Goal: Ask a question

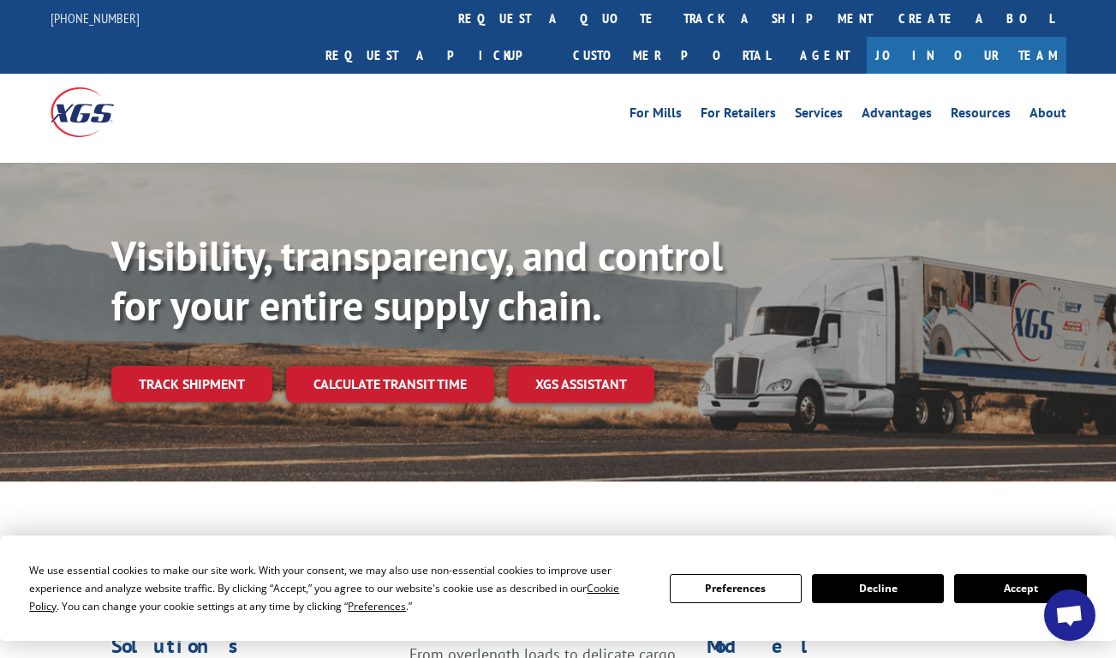
click at [1035, 587] on button "Accept" at bounding box center [1020, 588] width 132 height 29
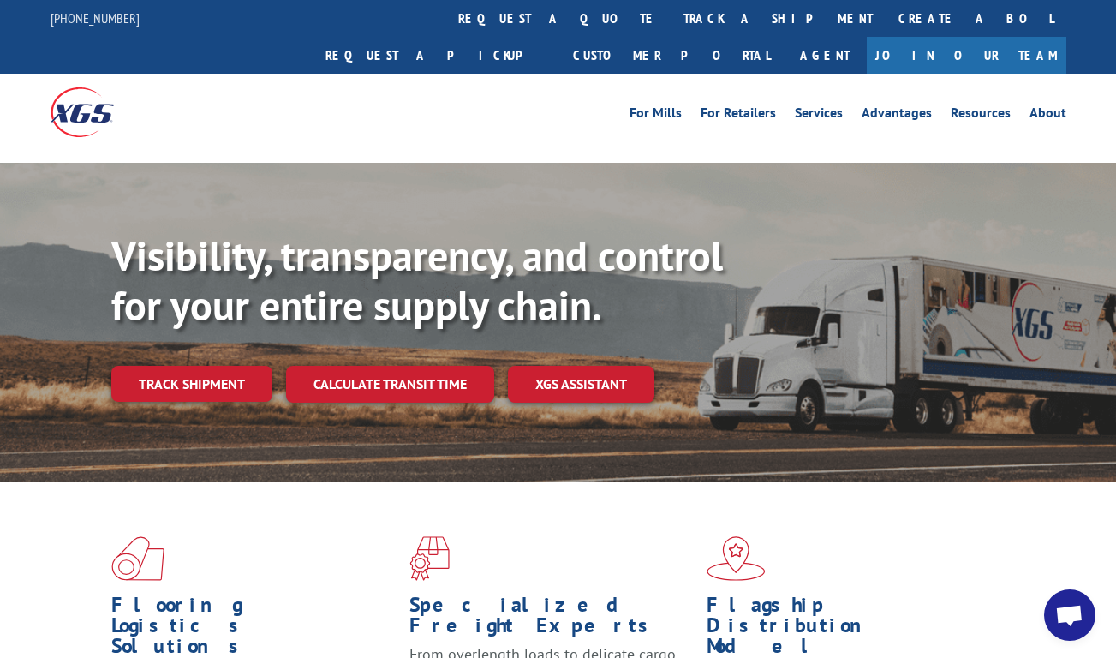
click at [1074, 631] on span "Open chat" at bounding box center [1069, 614] width 51 height 51
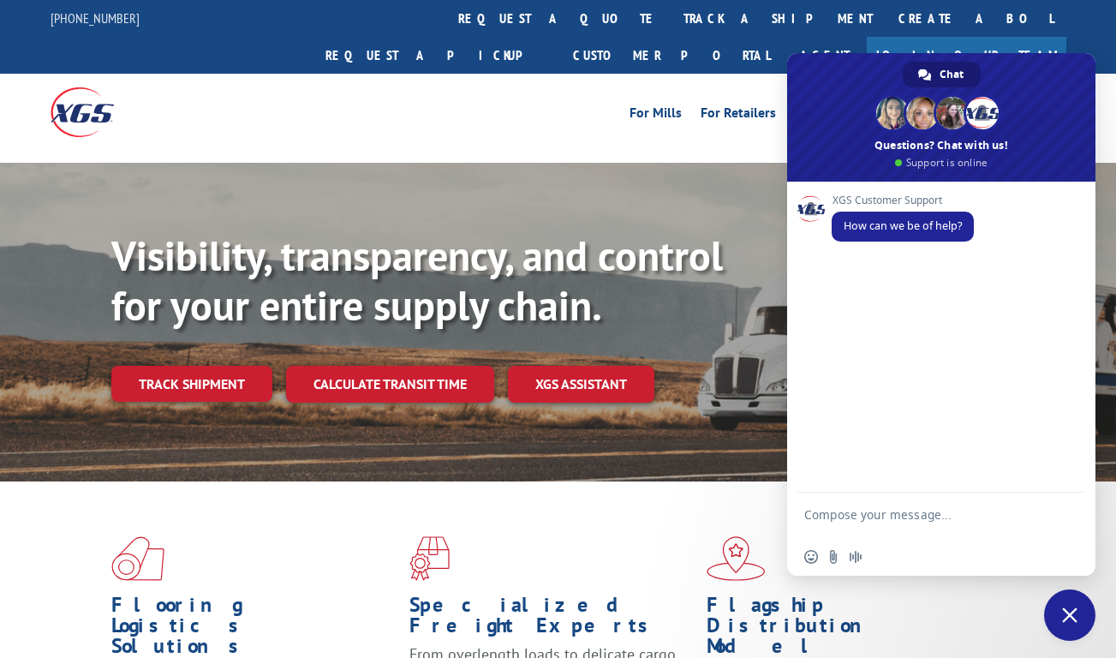
click at [572, 438] on div "Visibility, transparency, and control for your entire supply chain. Track shipm…" at bounding box center [558, 339] width 1116 height 352
click at [129, 366] on link "Track shipment" at bounding box center [191, 384] width 161 height 36
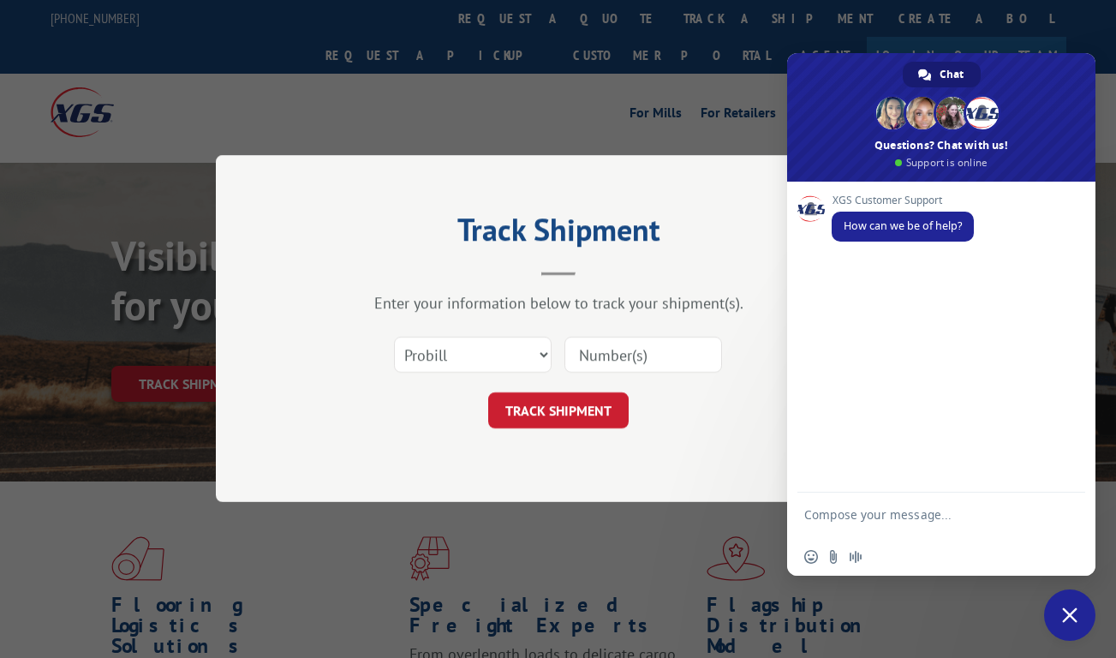
click at [607, 346] on input at bounding box center [644, 356] width 158 height 36
paste input "17496318"
type input "17496318"
click at [583, 405] on button "TRACK SHIPMENT" at bounding box center [558, 411] width 141 height 36
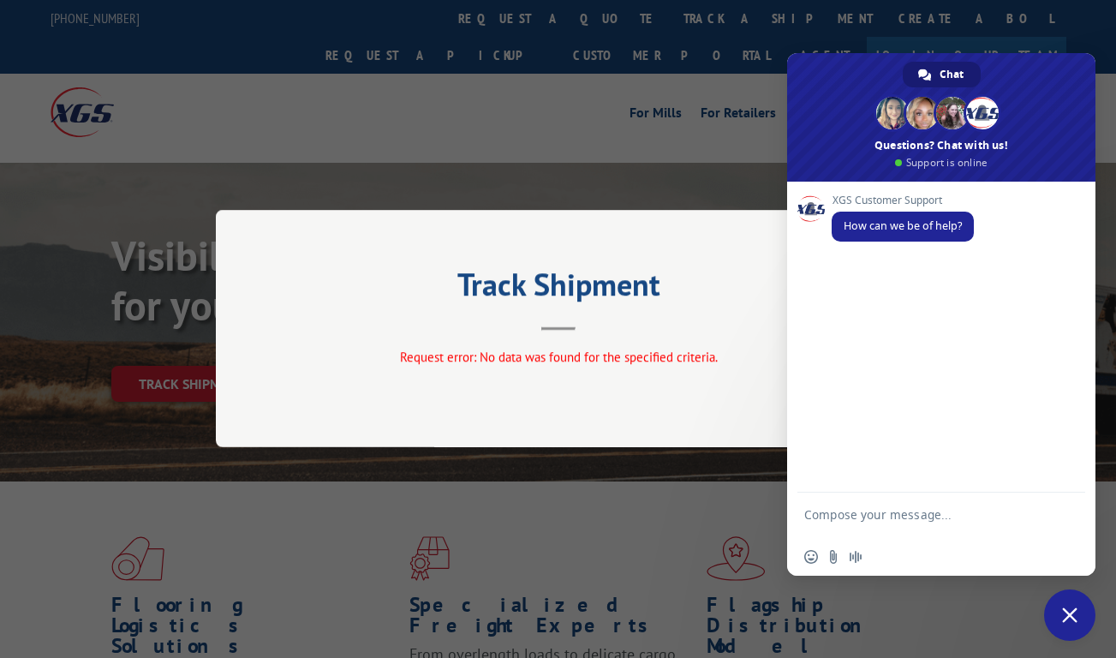
click at [1068, 618] on span "Close chat" at bounding box center [1069, 614] width 15 height 15
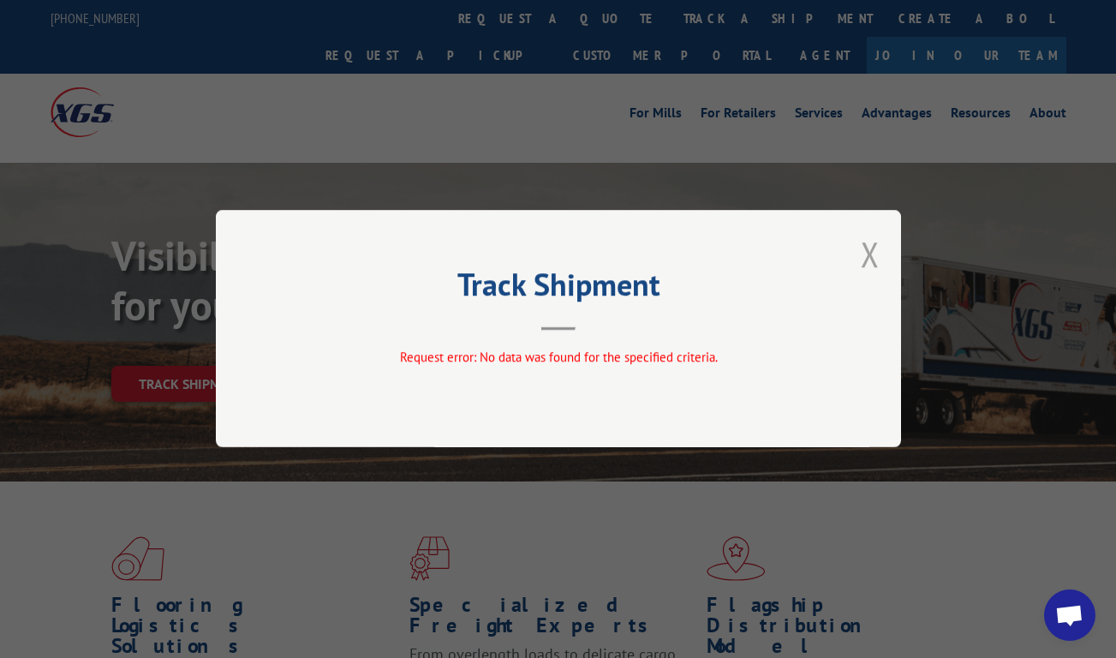
click at [864, 263] on button "Close modal" at bounding box center [870, 253] width 19 height 45
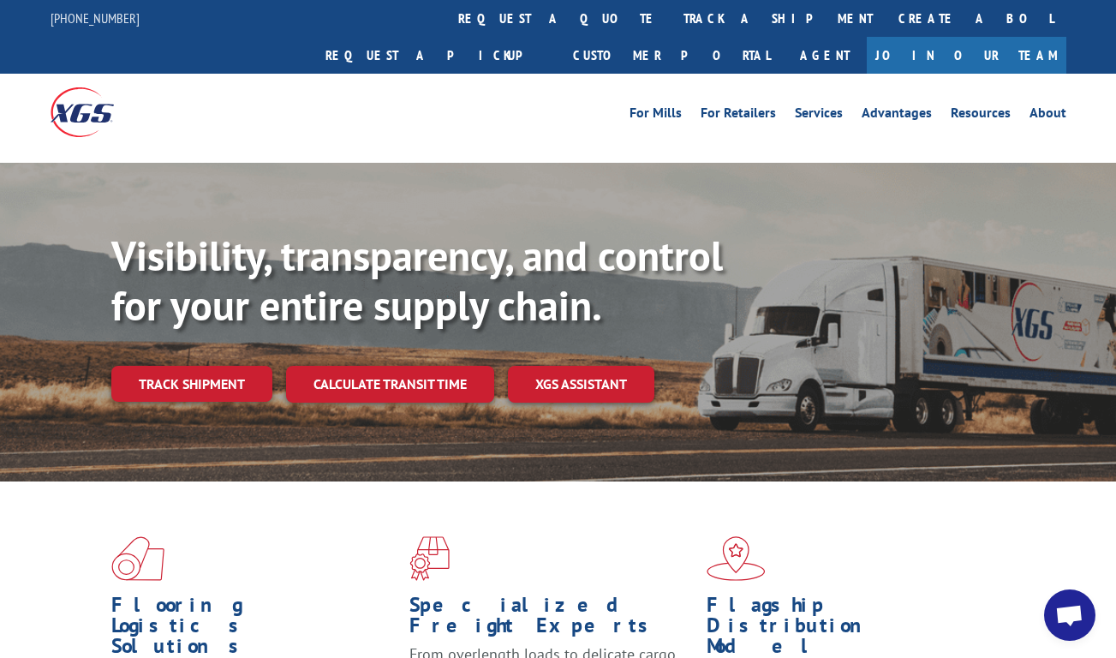
click at [205, 482] on div "Flooring Logistics Solutions As an industry carrier of choice, XGS has brought …" at bounding box center [558, 649] width 1116 height 335
click at [210, 366] on link "Track shipment" at bounding box center [191, 384] width 161 height 36
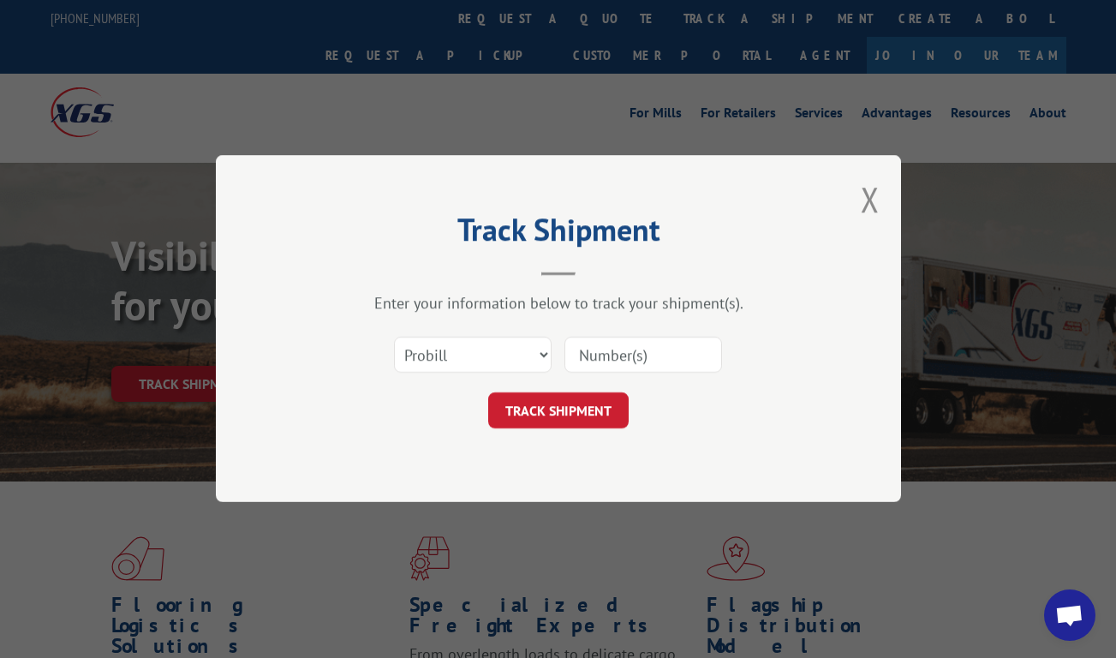
click at [637, 357] on input at bounding box center [644, 356] width 158 height 36
paste input "17496318"
type input "17496318"
click at [528, 419] on button "TRACK SHIPMENT" at bounding box center [558, 411] width 141 height 36
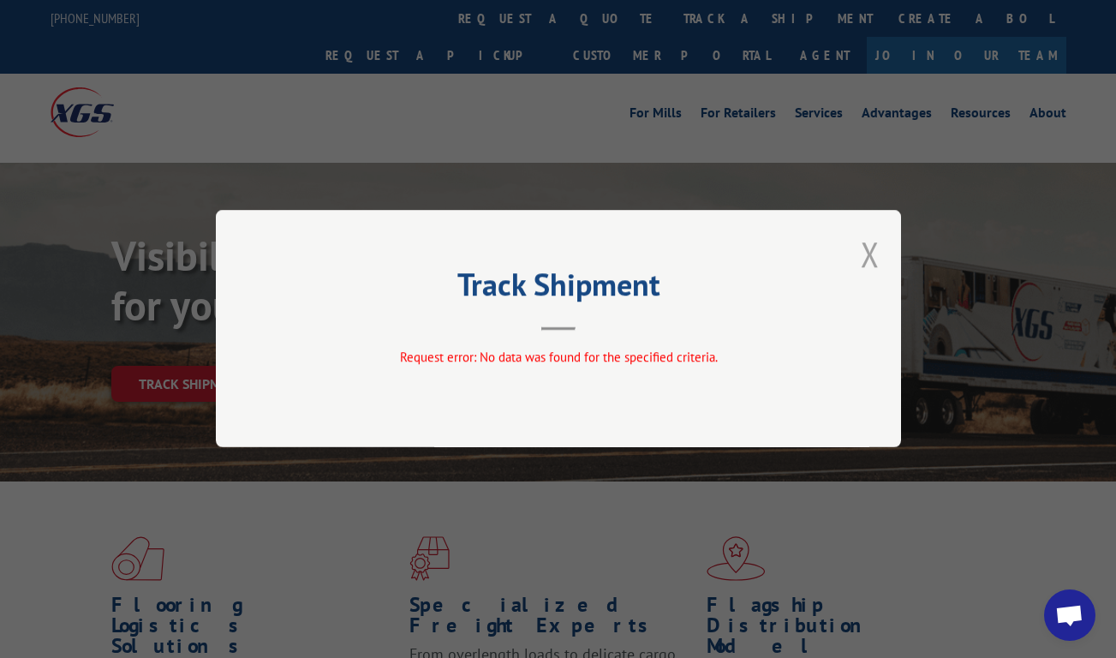
click at [864, 258] on button "Close modal" at bounding box center [870, 253] width 19 height 45
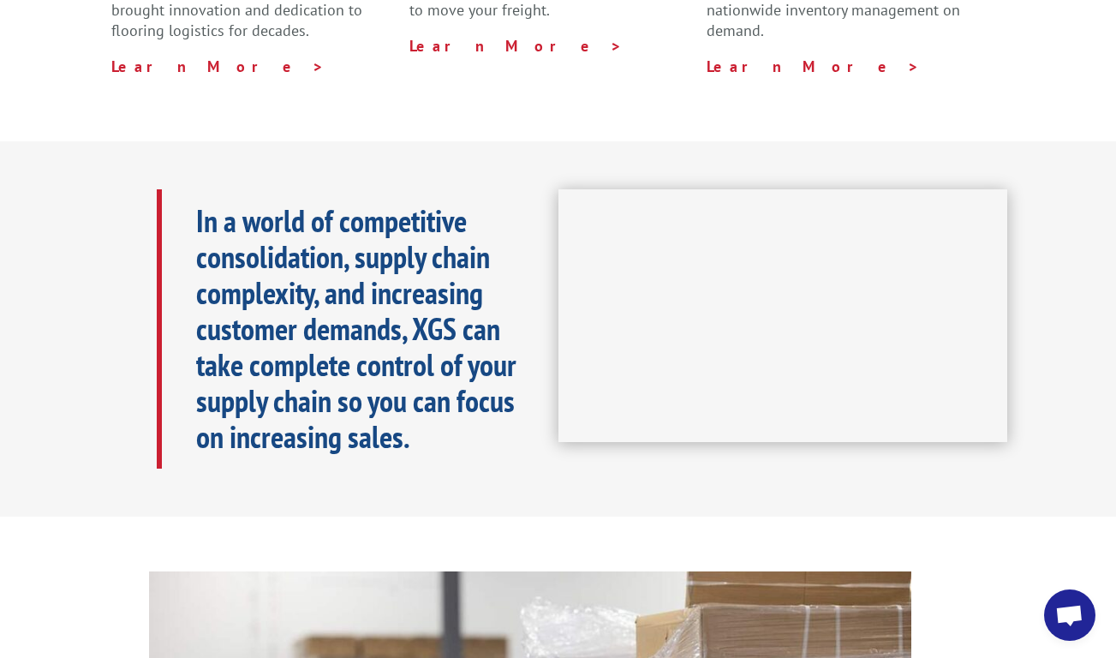
scroll to position [343, 0]
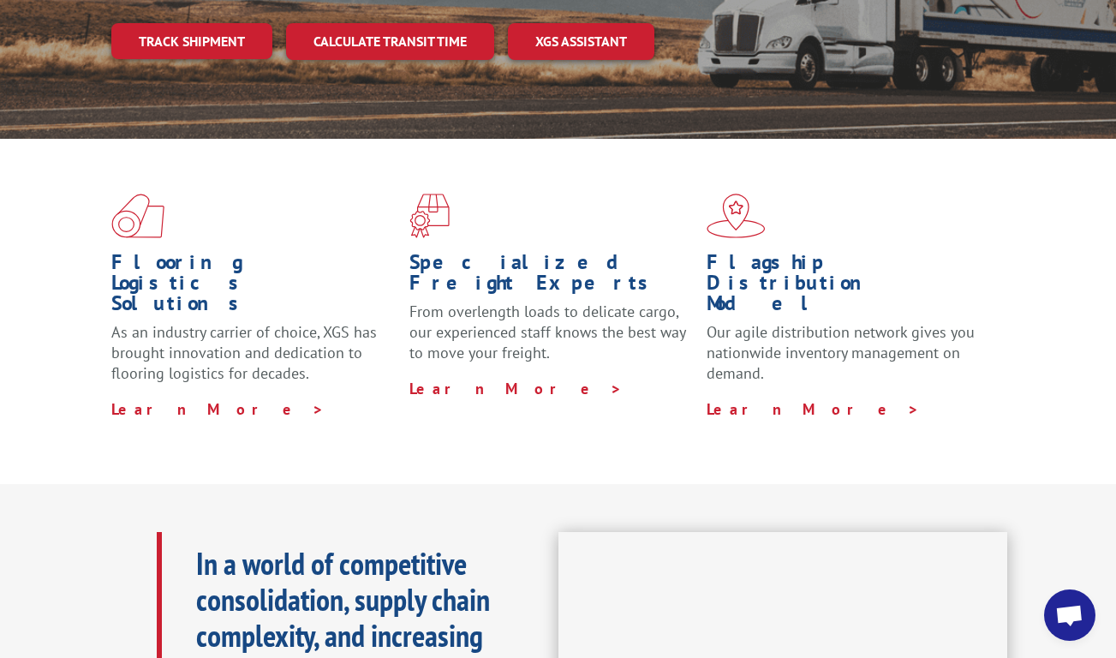
click at [1085, 612] on span "Open chat" at bounding box center [1069, 614] width 51 height 51
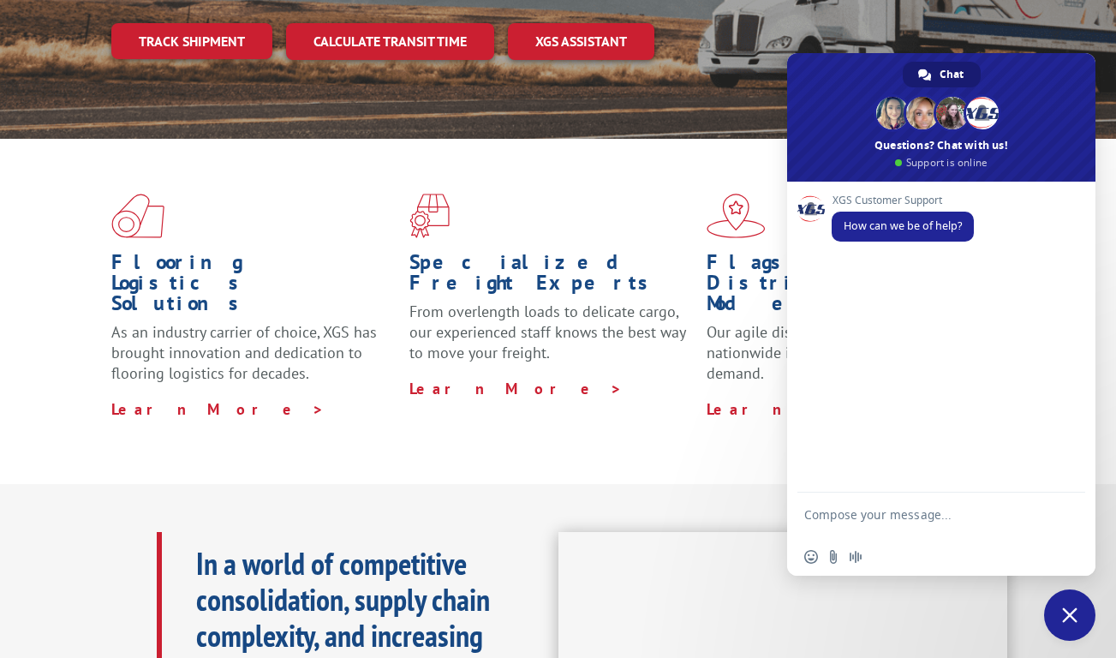
click at [864, 512] on textarea "Compose your message..." at bounding box center [923, 522] width 236 height 31
paste textarea "17496318"
type textarea "Hi, do you have this PRO on your end 17496318 ?"
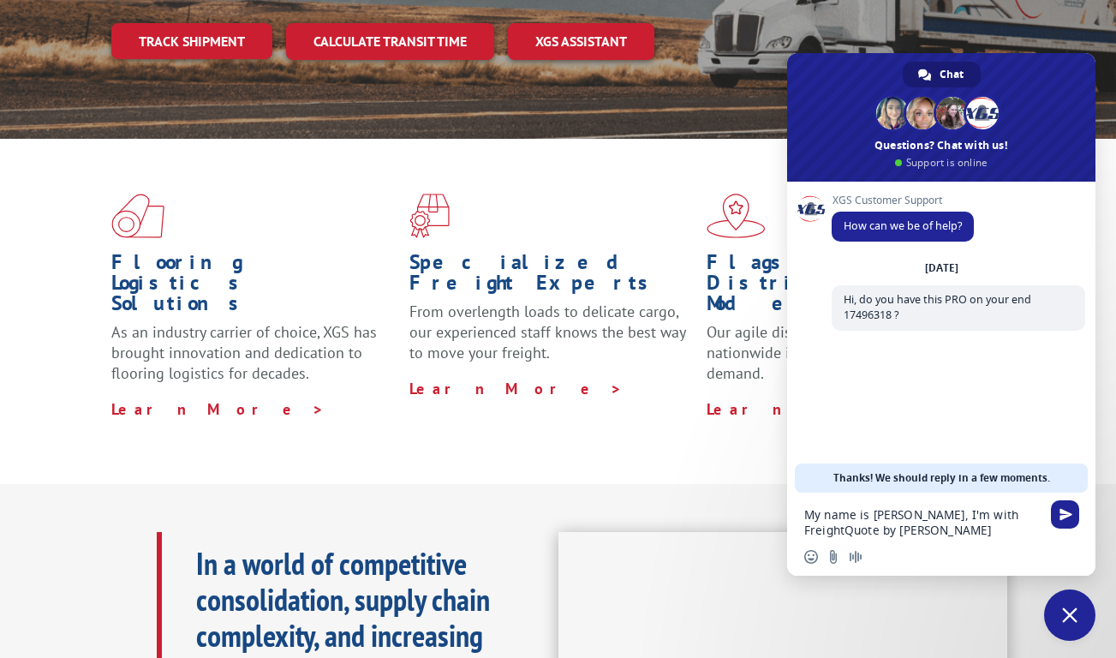
type textarea "My name is [PERSON_NAME], I'm with FreightQuote by [PERSON_NAME]"
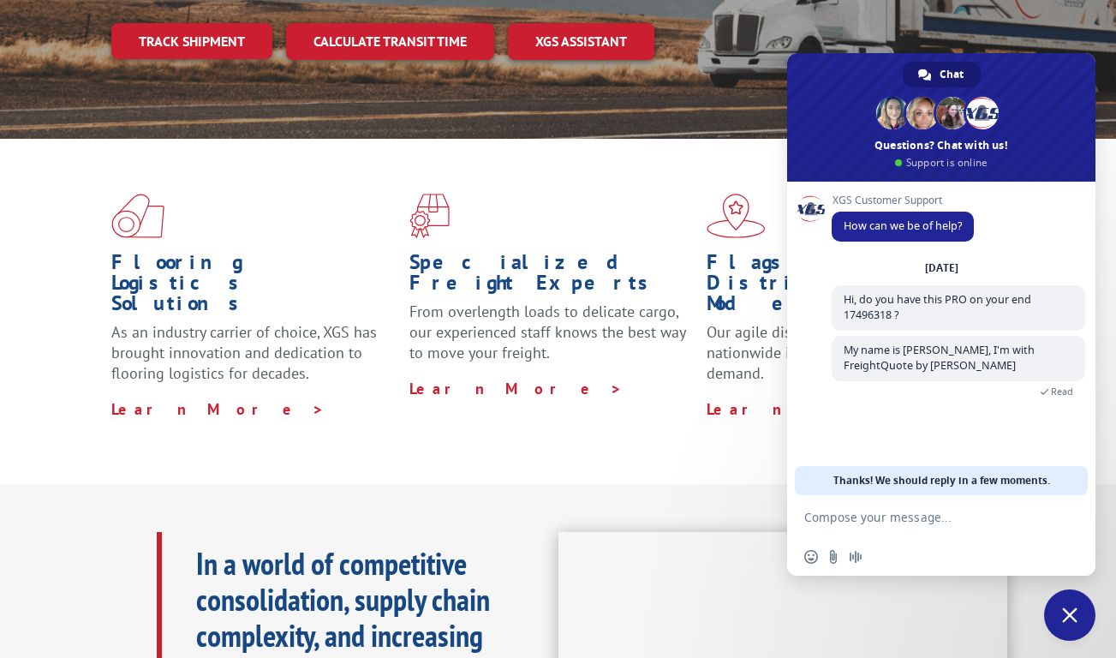
click at [523, 302] on p "From overlength loads to delicate cargo, our experienced staff knows the best w…" at bounding box center [552, 340] width 285 height 76
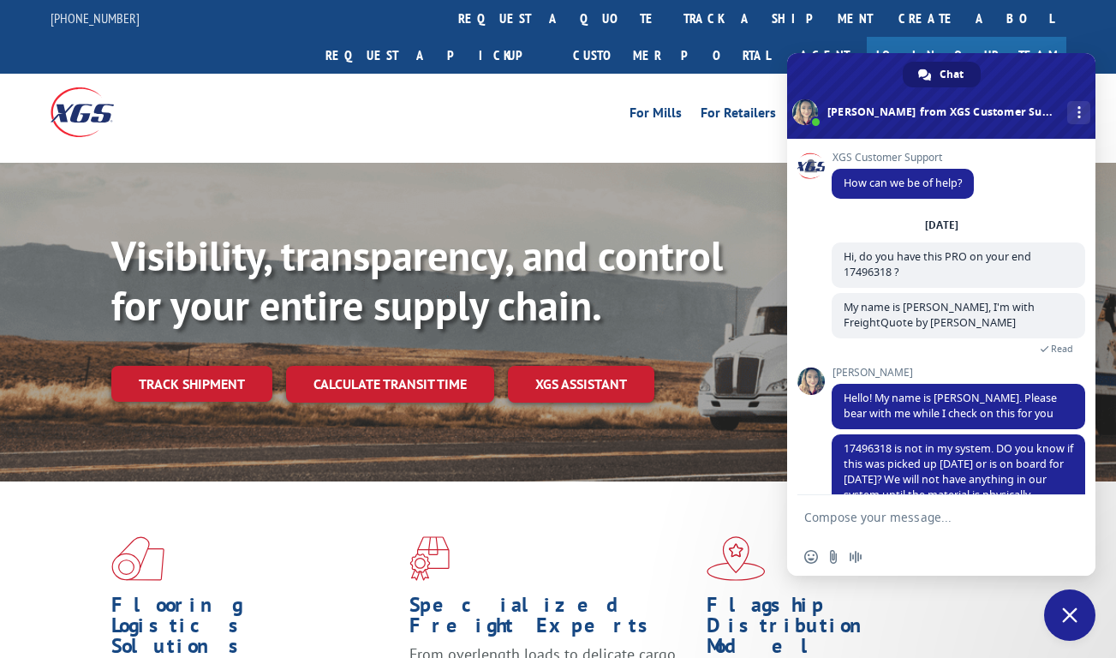
scroll to position [51, 0]
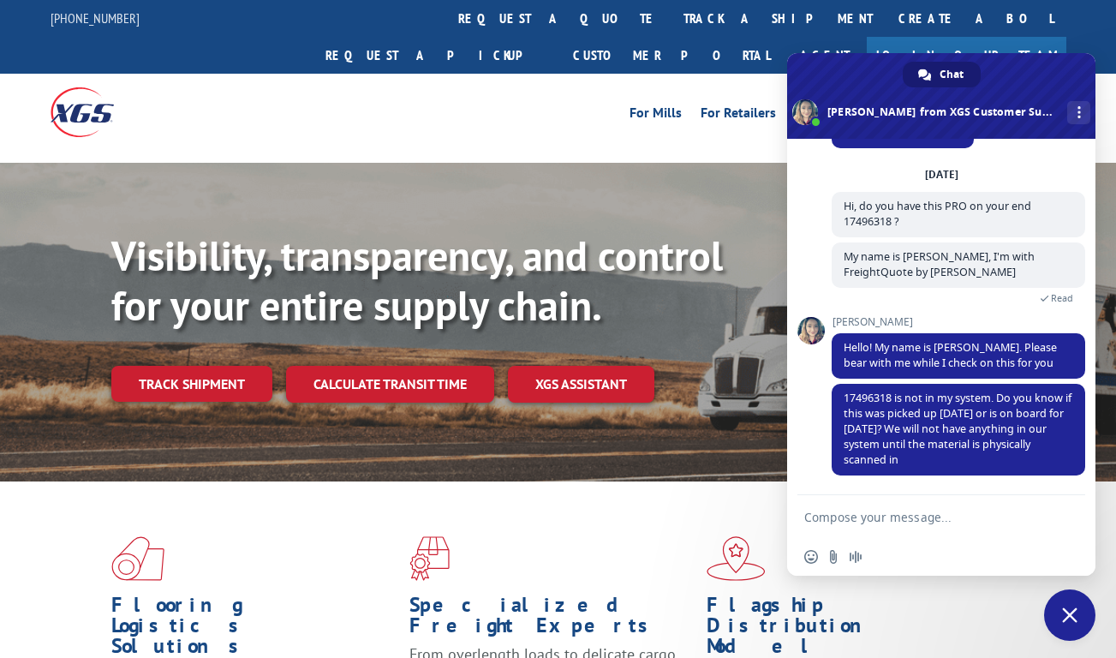
click at [846, 520] on textarea "Compose your message..." at bounding box center [923, 517] width 236 height 15
click at [861, 527] on form at bounding box center [923, 518] width 236 height 46
click at [855, 517] on textarea "Compose your message..." at bounding box center [923, 517] width 236 height 15
paste textarea "10/3"
click at [986, 507] on form "It was picked up on 10/3 at" at bounding box center [923, 518] width 236 height 46
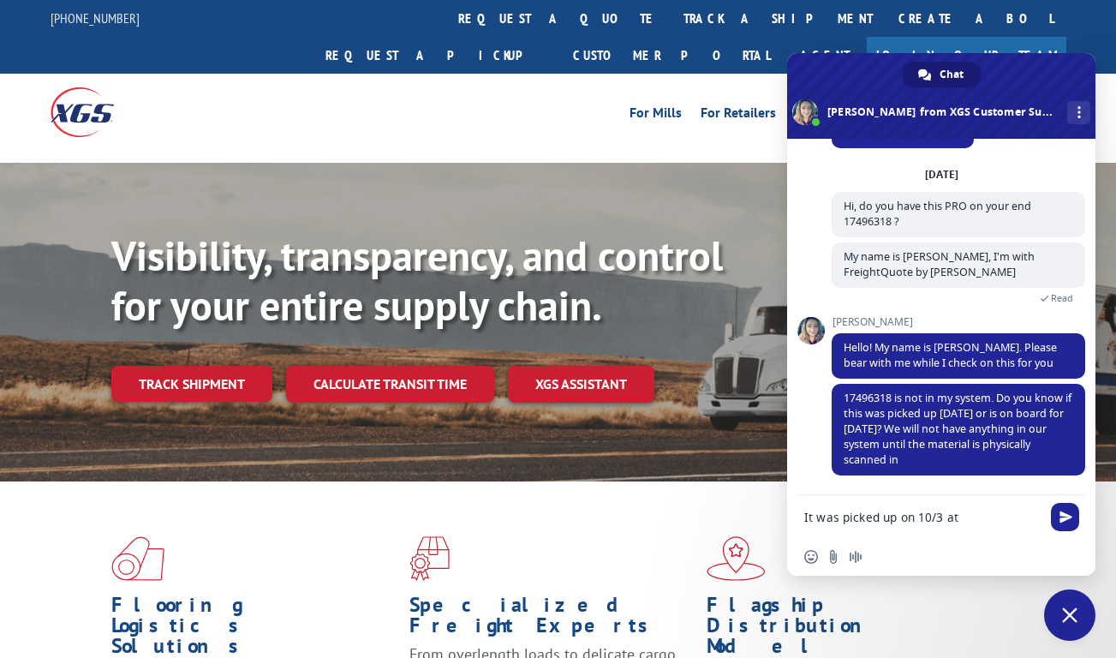
click at [990, 511] on textarea "It was picked up on 10/3 at" at bounding box center [923, 517] width 236 height 15
paste textarea "[STREET_ADDRESS]"
click at [926, 510] on textarea "It was picked up on 10/3 at [STREET_ADDRESS]" at bounding box center [923, 515] width 236 height 46
type textarea "It was picked up on 10/3 at [STREET_ADDRESS]"
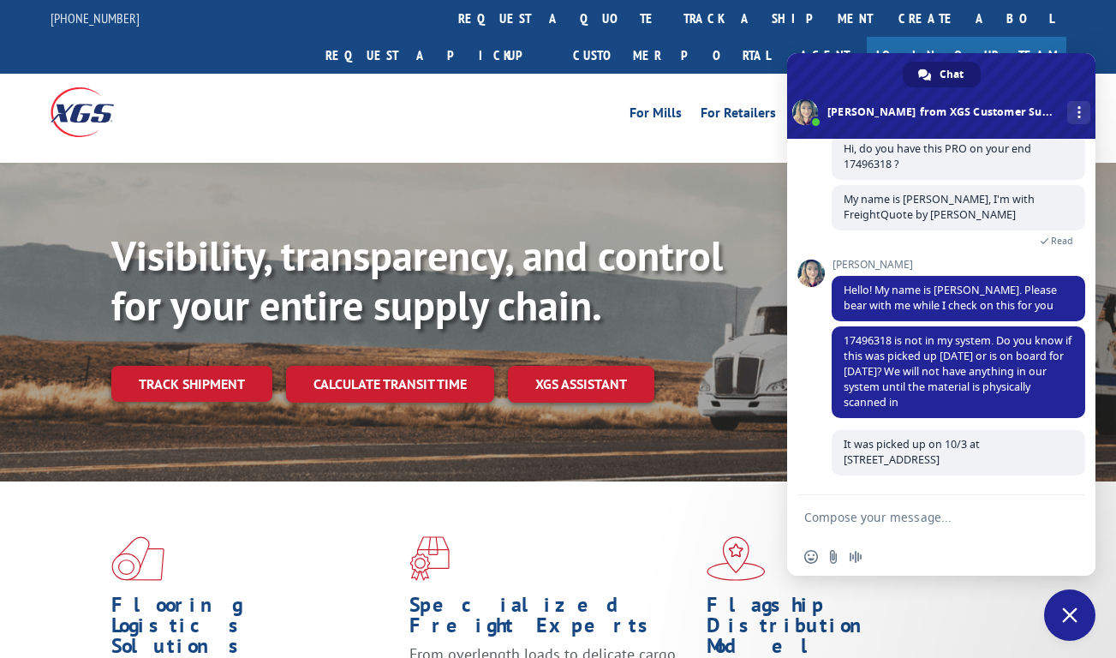
scroll to position [108, 0]
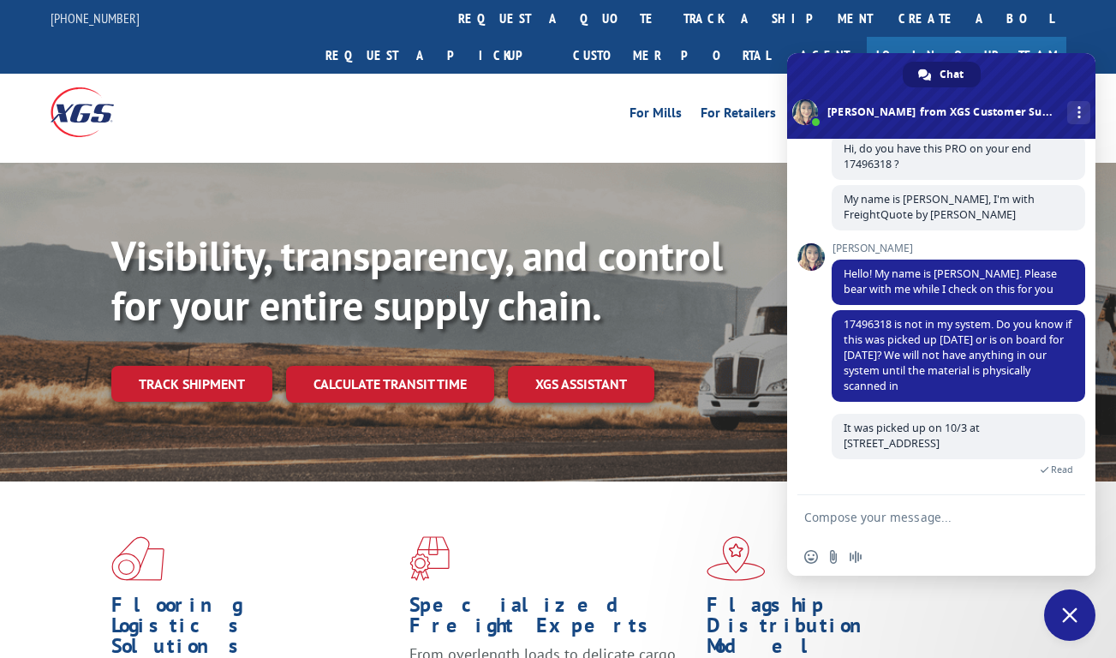
click at [913, 516] on textarea "Compose your message..." at bounding box center [923, 517] width 236 height 15
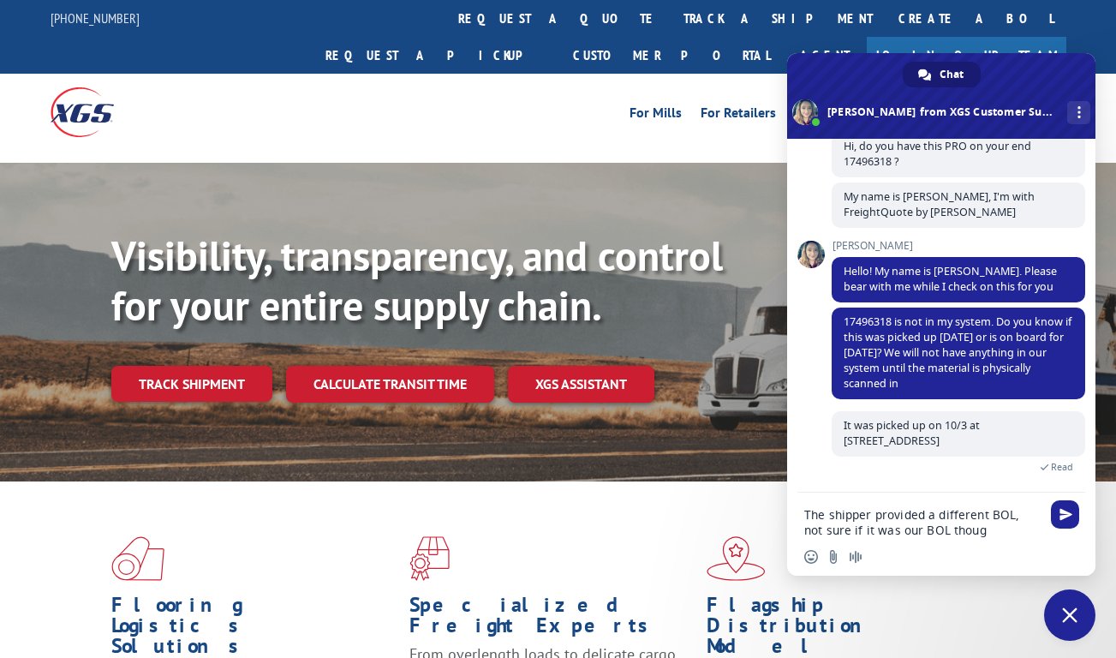
type textarea "The shipper provided a different BOL, not sure if it was our BOL though"
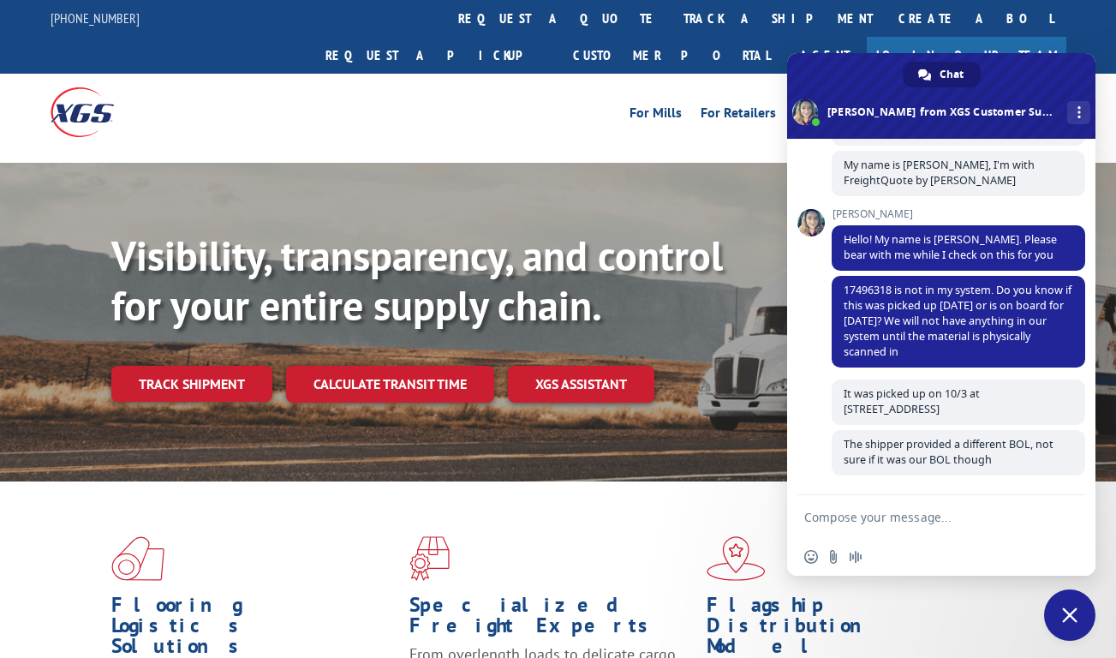
scroll to position [159, 0]
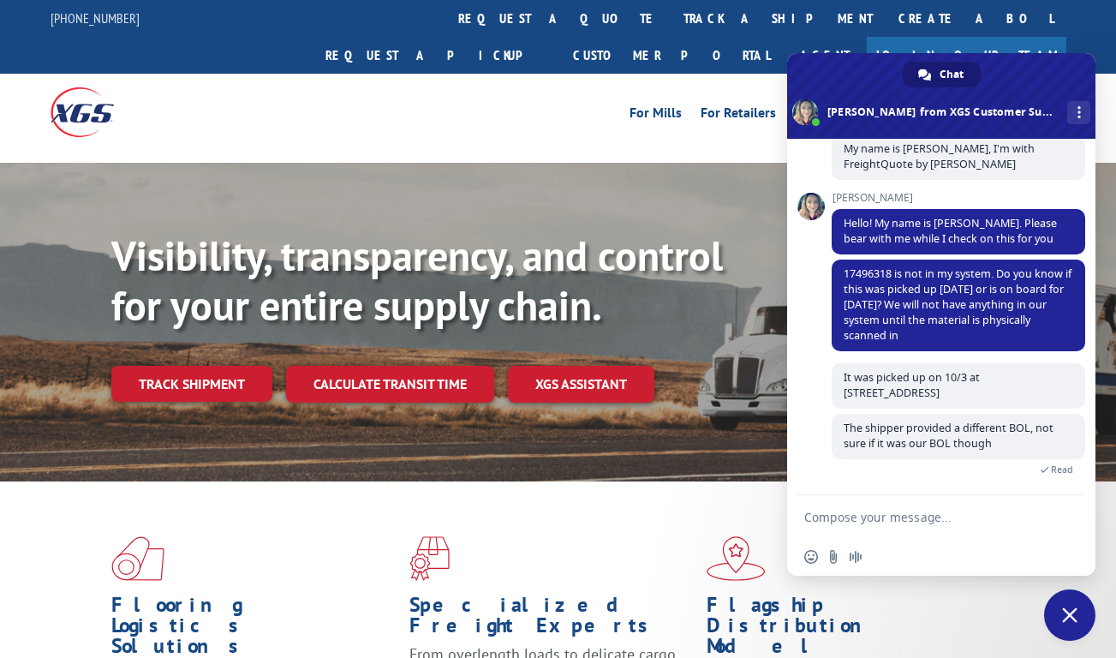
click at [841, 515] on textarea "Compose your message..." at bounding box center [923, 517] width 236 height 15
paste textarea "Classic Home"
type textarea "[PERSON_NAME]'s name is: Classic Home"
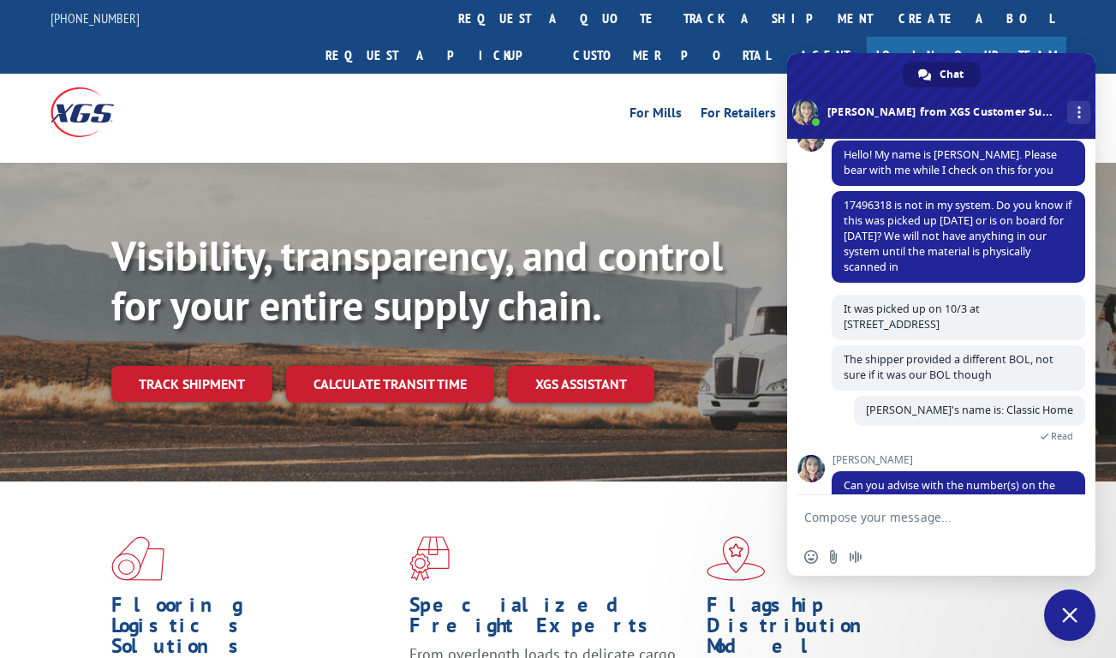
scroll to position [284, 0]
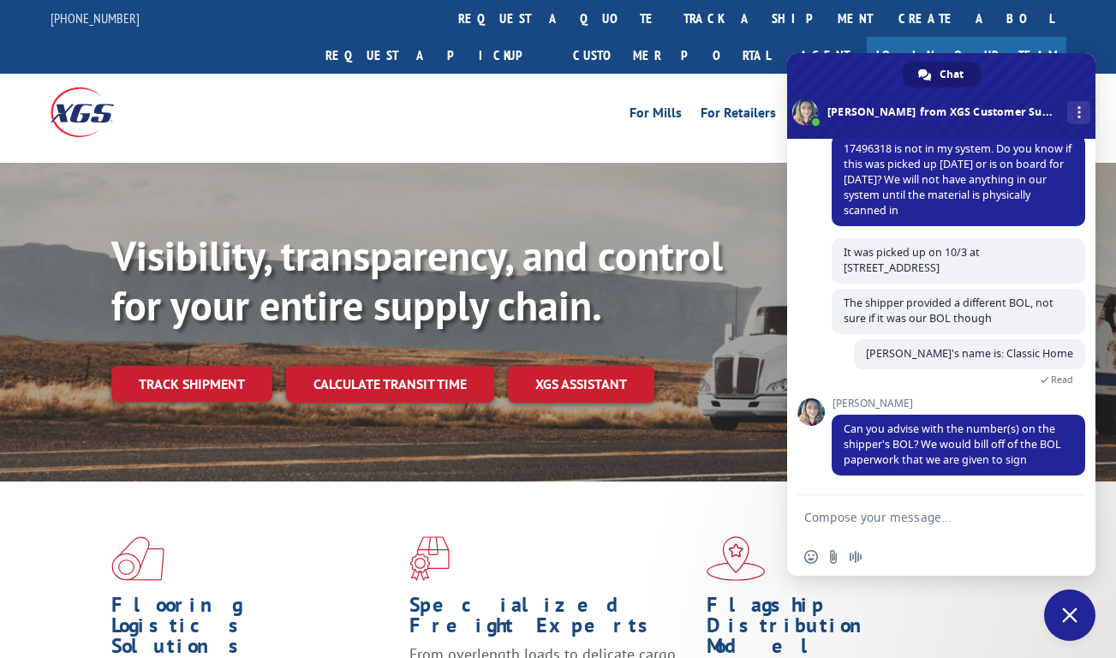
click at [851, 519] on textarea "Compose your message..." at bounding box center [923, 517] width 236 height 15
paste textarea "SO25089733"
type textarea "The customer stated that the number is: SO25089733"
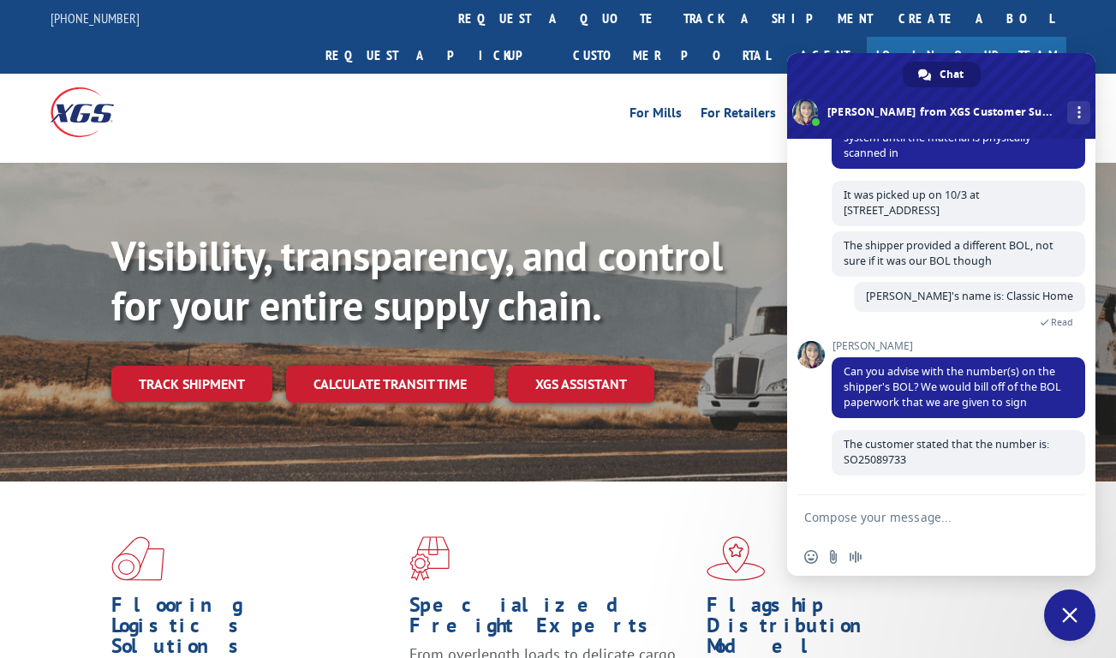
scroll to position [341, 0]
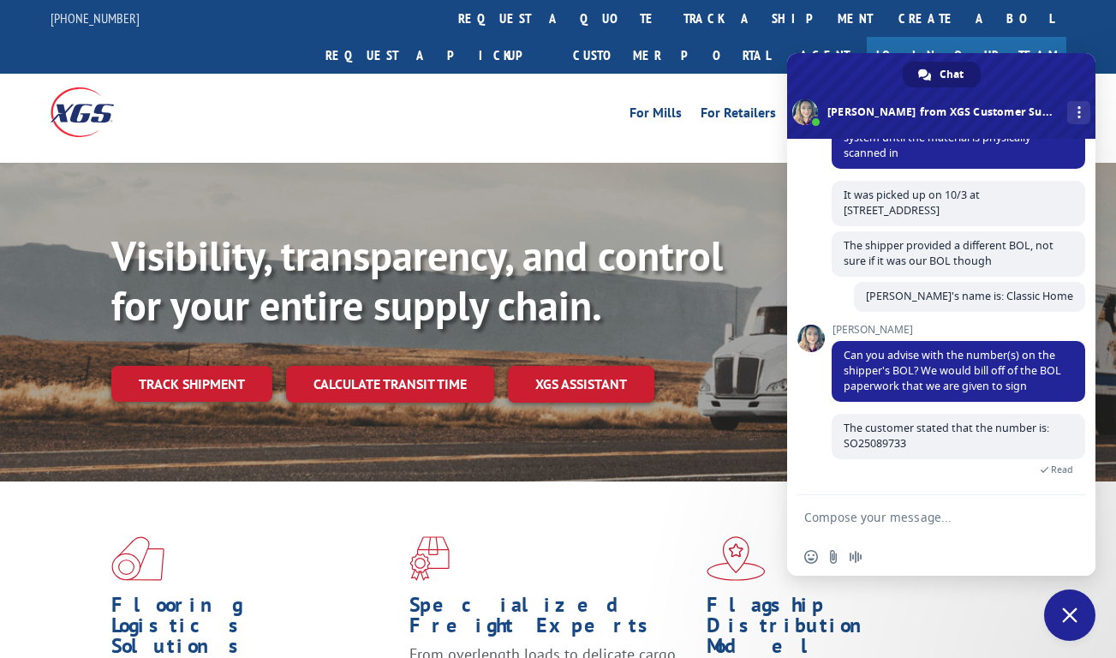
click at [835, 514] on textarea "Compose your message..." at bounding box center [923, 517] width 236 height 15
click at [868, 514] on textarea "Compose your message..." at bounding box center [923, 517] width 236 height 15
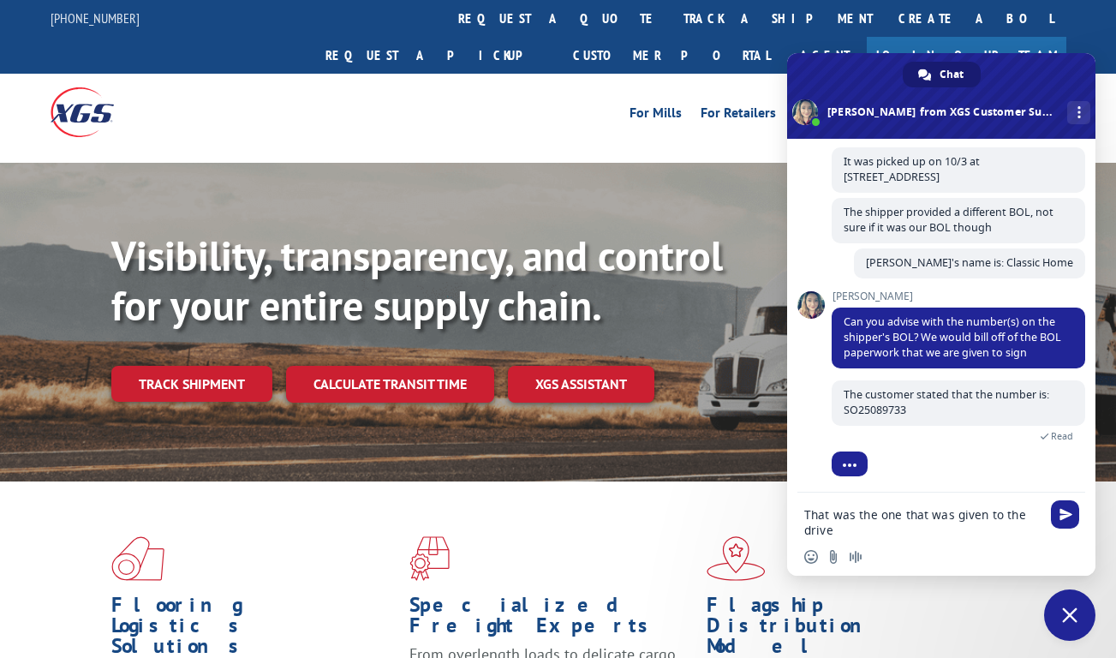
type textarea "That was the one that was given to the driver"
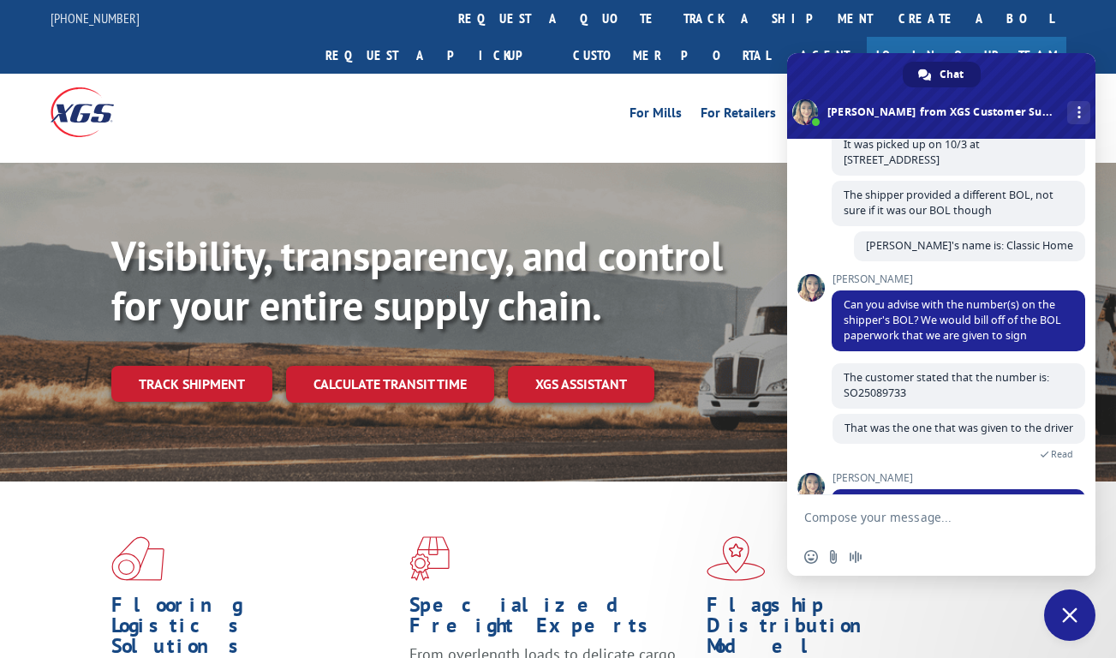
scroll to position [528, 0]
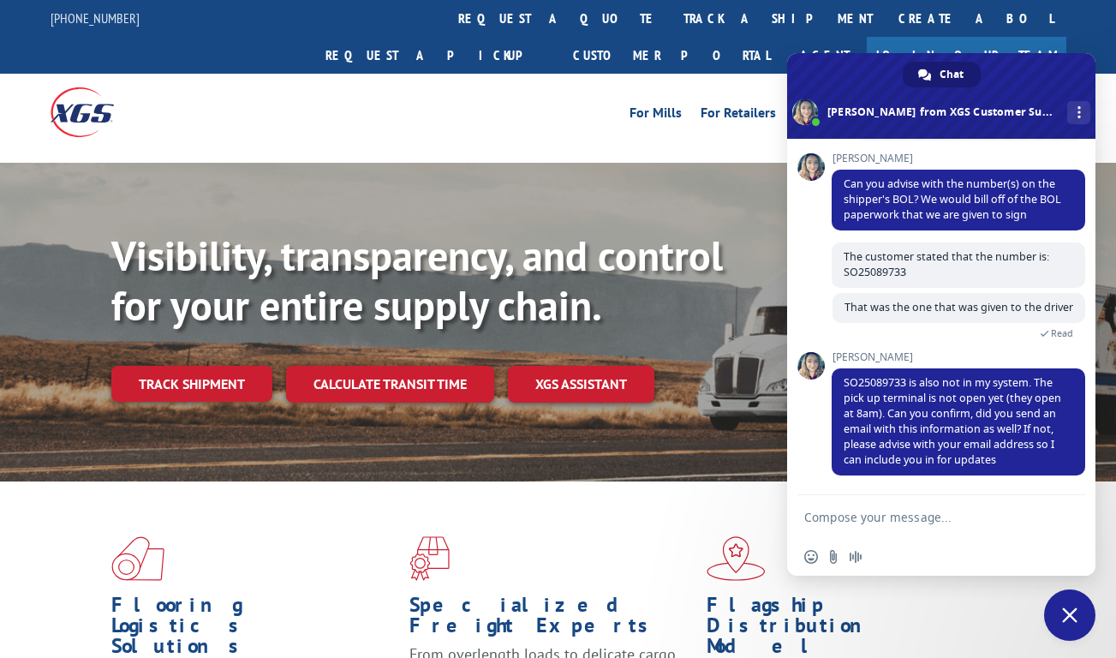
click at [904, 517] on textarea "Compose your message..." at bounding box center [923, 517] width 236 height 15
click at [895, 517] on textarea "Compose your message..." at bounding box center [923, 517] width 236 height 15
click at [872, 514] on textarea "Compose your message..." at bounding box center [923, 517] width 236 height 15
type textarea "H"
paste textarea "[EMAIL_ADDRESS][DOMAIN_NAME]"
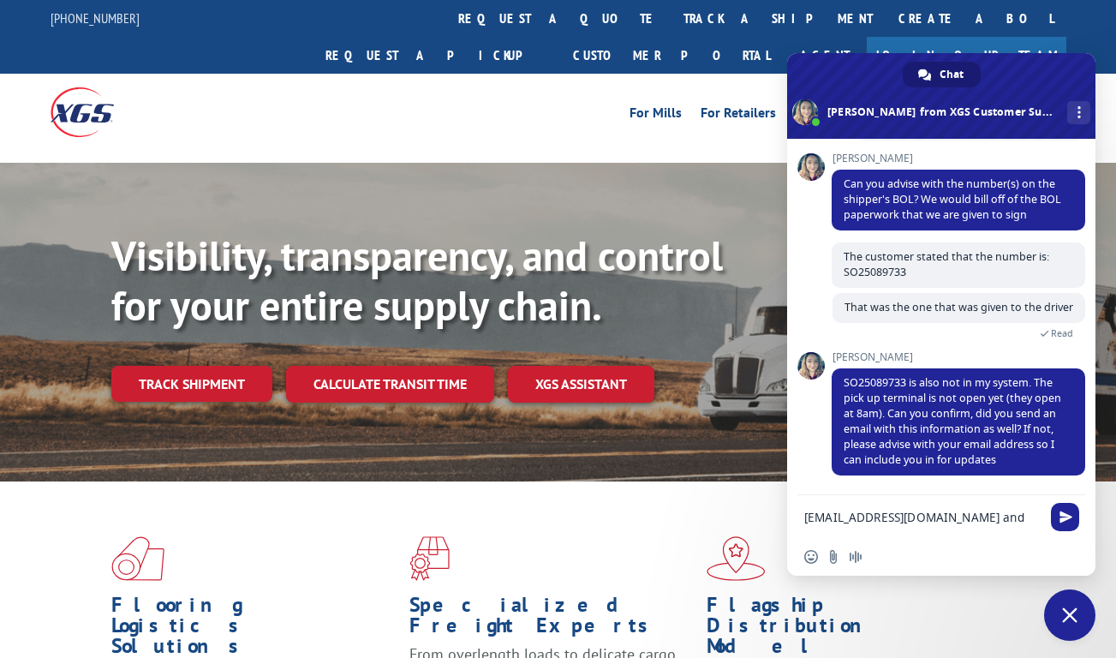
type textarea "[EMAIL_ADDRESS][DOMAIN_NAME] and [EMAIL_ADDRESS][DOMAIN_NAME]"
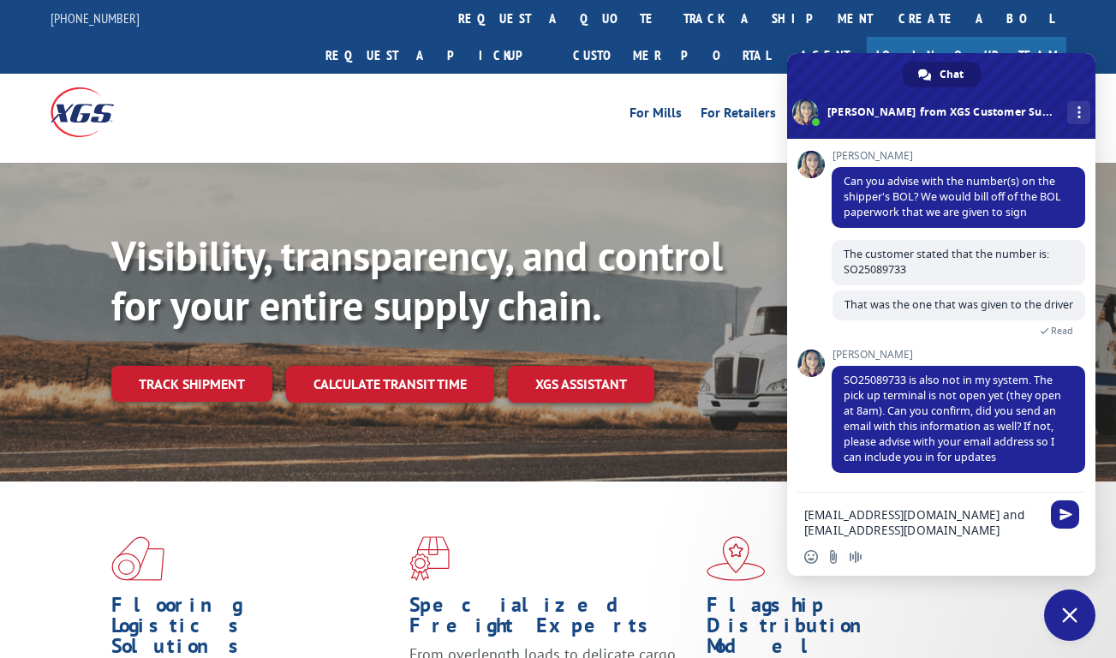
click at [978, 529] on textarea "[EMAIL_ADDRESS][DOMAIN_NAME] and [EMAIL_ADDRESS][DOMAIN_NAME]" at bounding box center [923, 522] width 236 height 31
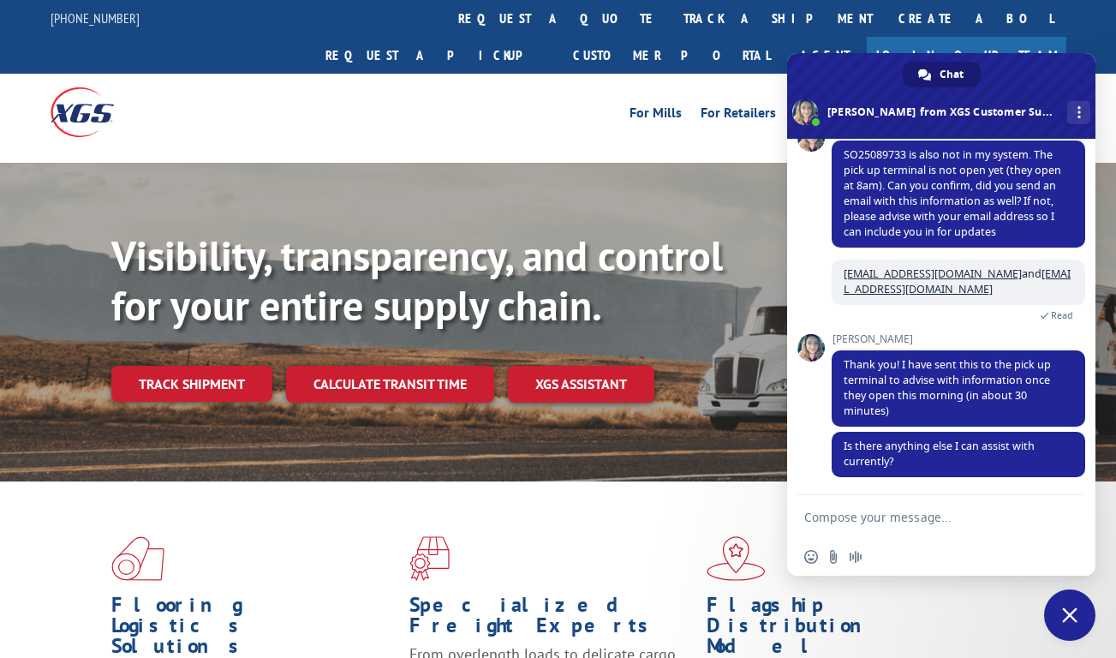
scroll to position [741, 0]
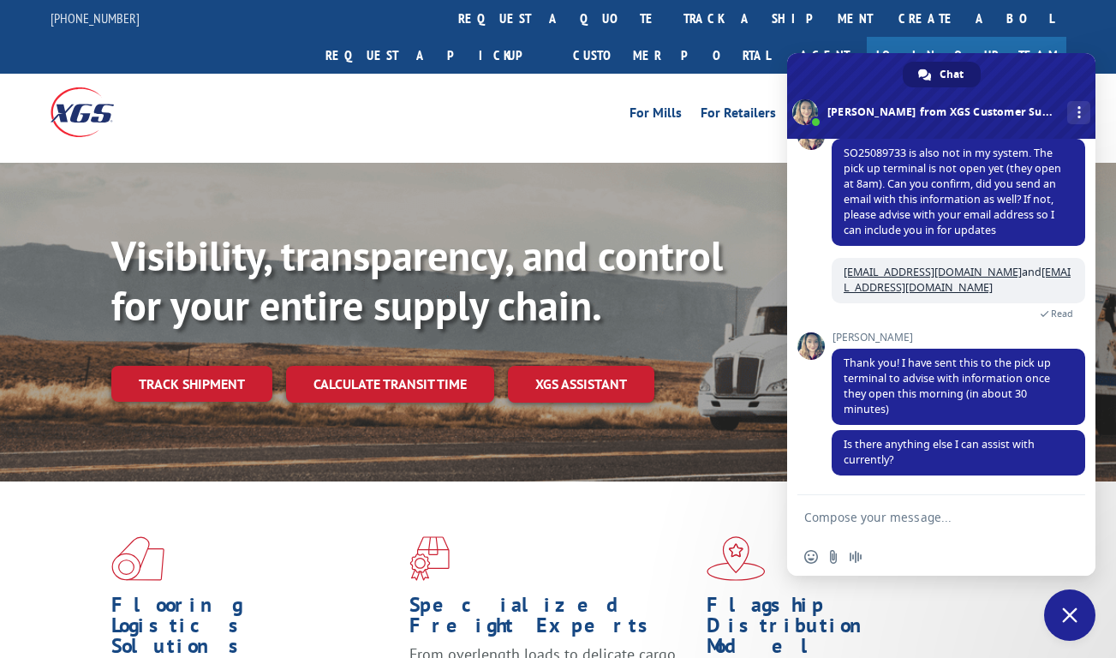
click at [870, 517] on textarea "Compose your message..." at bounding box center [923, 517] width 236 height 15
type textarea "That's all thanks"
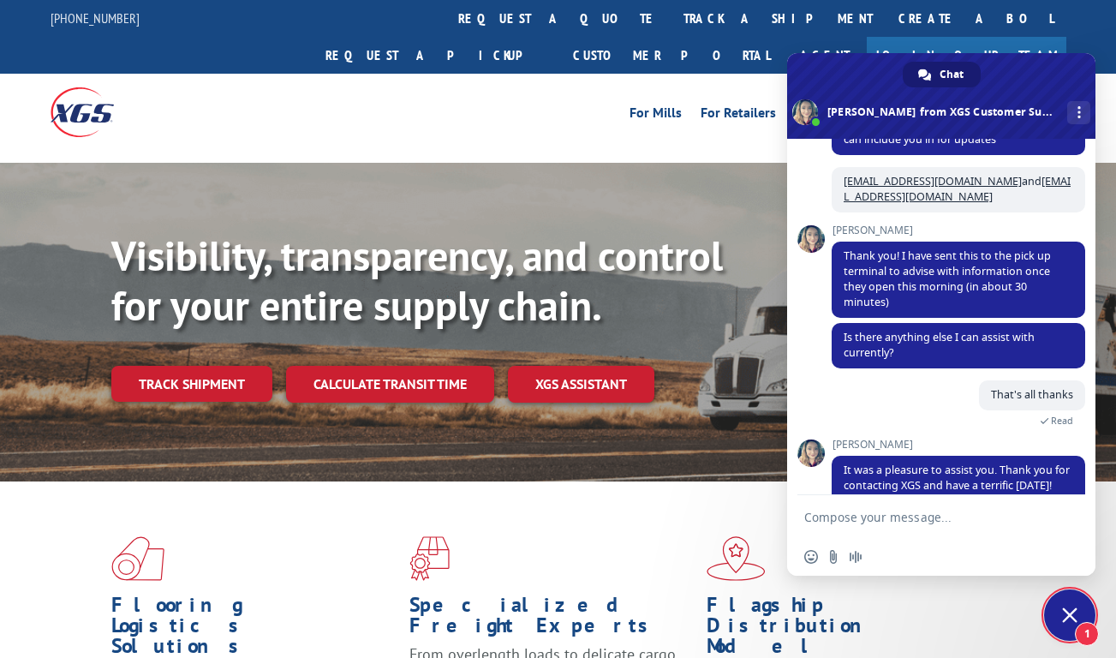
scroll to position [919, 0]
